Goal: Navigation & Orientation: Understand site structure

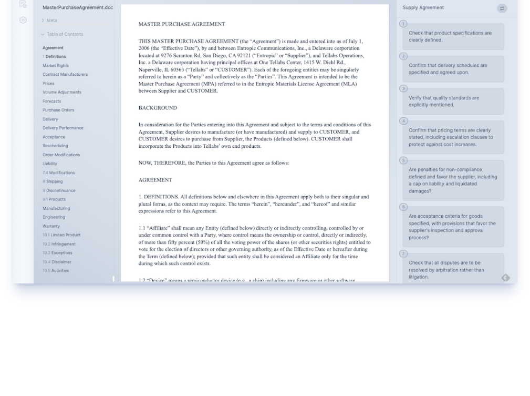
scroll to position [280, 0]
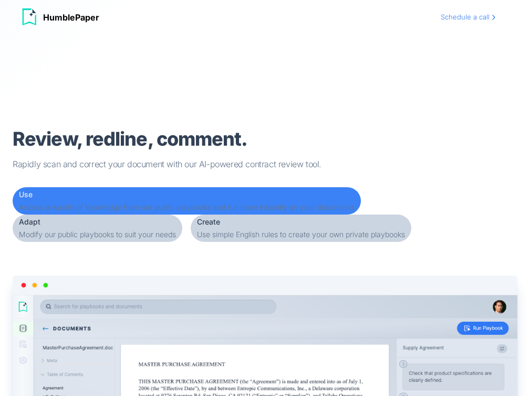
click at [145, 198] on div "Use" at bounding box center [187, 194] width 336 height 11
click at [145, 227] on div "Adapt" at bounding box center [97, 222] width 157 height 11
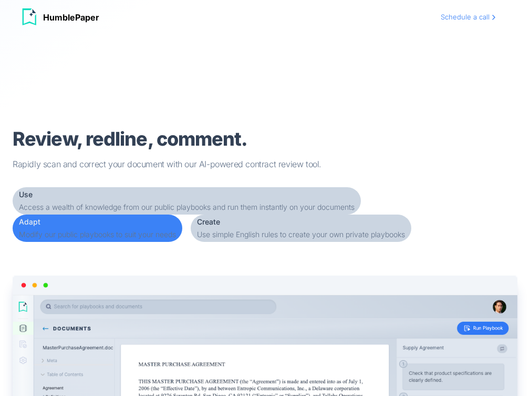
click at [197, 227] on div "Create" at bounding box center [301, 222] width 208 height 11
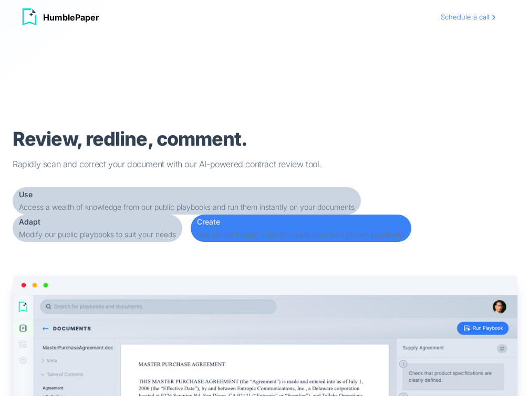
scroll to position [0, 0]
